Goal: Navigation & Orientation: Find specific page/section

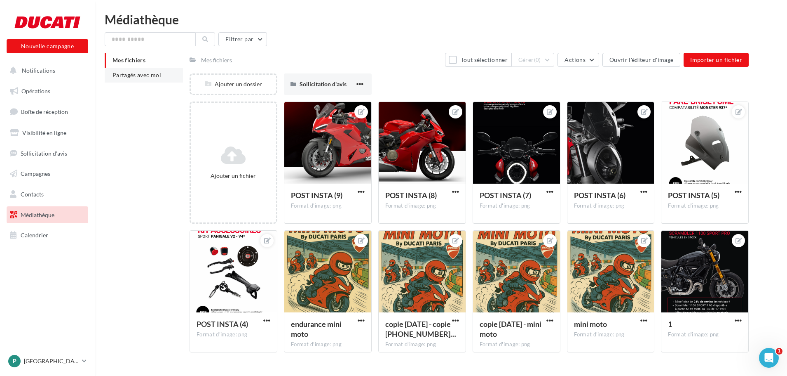
click at [150, 75] on span "Partagés avec moi" at bounding box center [137, 74] width 49 height 7
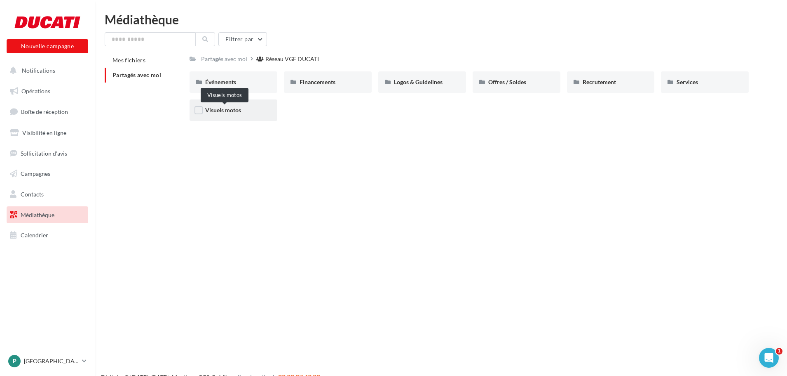
click at [238, 113] on span "Visuels motos" at bounding box center [223, 109] width 36 height 7
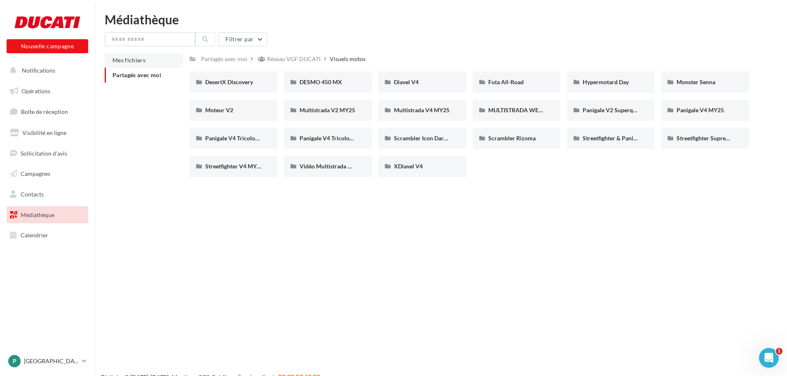
click at [126, 59] on span "Mes fichiers" at bounding box center [129, 59] width 33 height 7
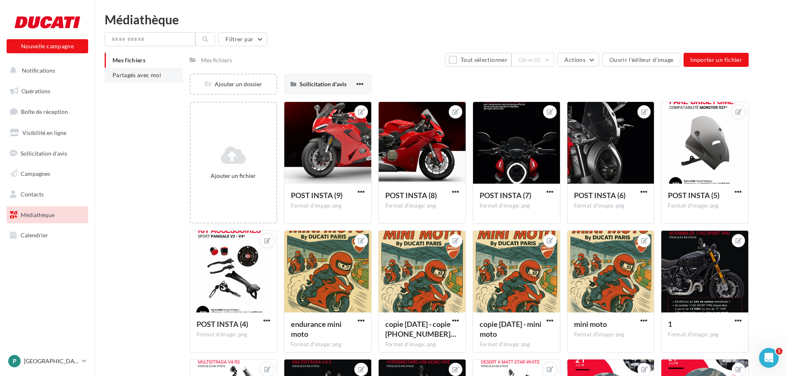
click at [130, 76] on span "Partagés avec moi" at bounding box center [137, 74] width 49 height 7
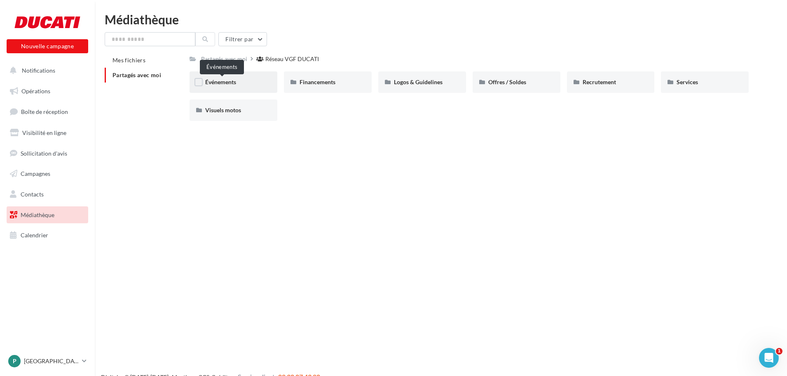
click at [218, 85] on span "Événements" at bounding box center [220, 81] width 31 height 7
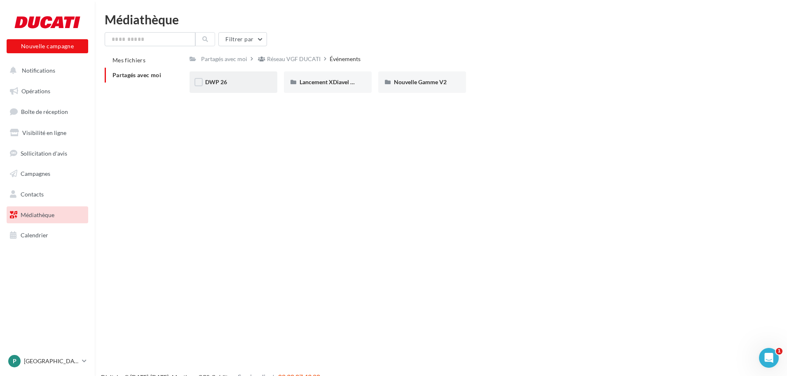
click at [243, 85] on div "DWP 26" at bounding box center [233, 82] width 56 height 8
